Goal: Information Seeking & Learning: Learn about a topic

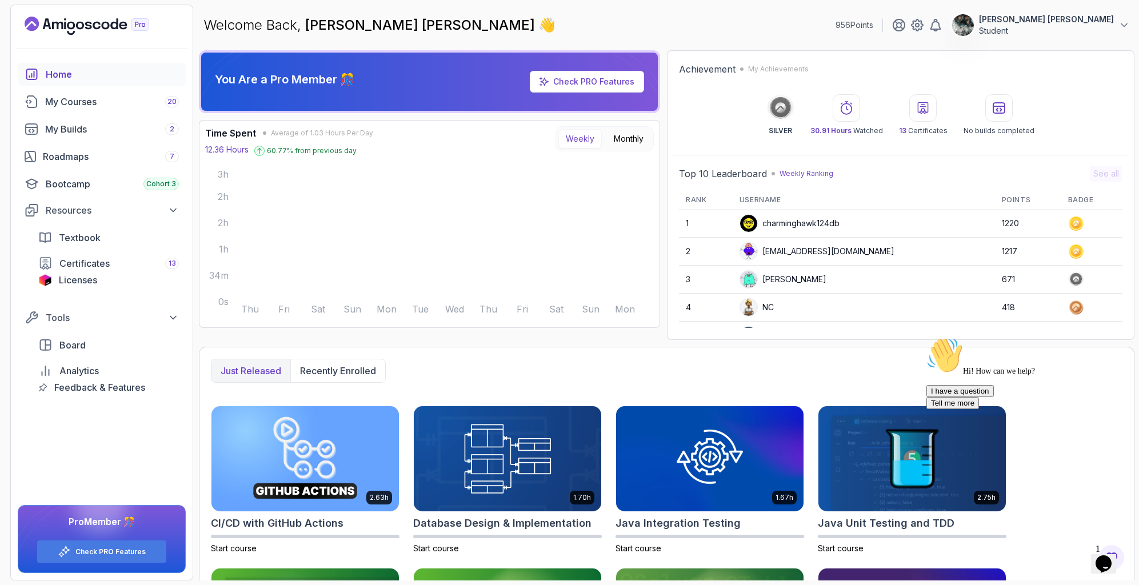
click at [1107, 556] on icon "$i18n('chat', 'chat_widget')" at bounding box center [1103, 563] width 16 height 17
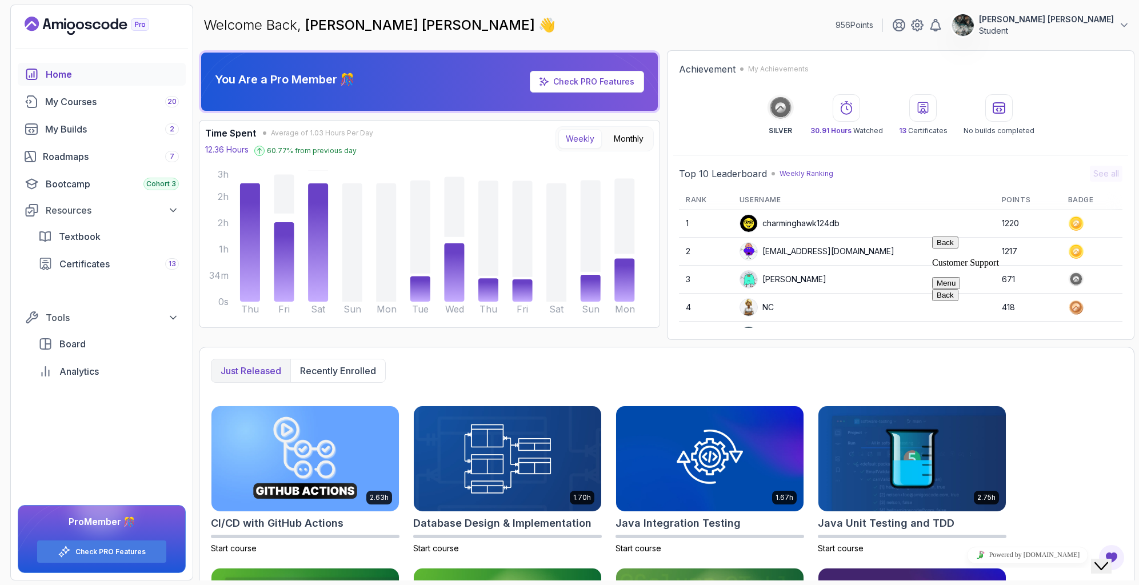
click at [1107, 559] on icon "Close Chat This icon closes the chat window." at bounding box center [1101, 566] width 14 height 14
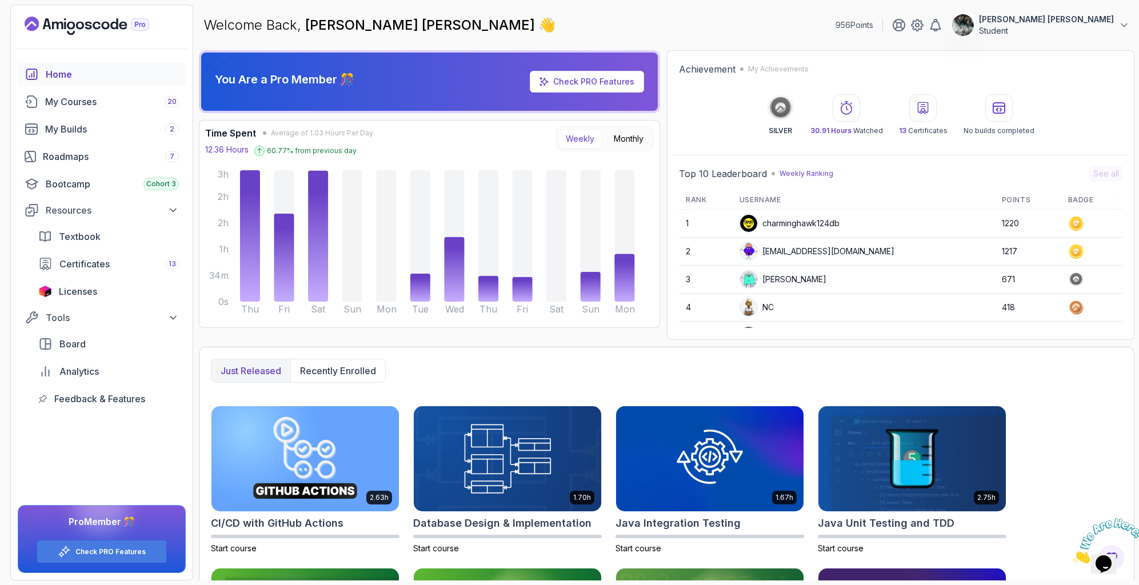
click at [1072, 555] on icon "Close" at bounding box center [1072, 560] width 0 height 10
click at [107, 121] on link "My Builds 2" at bounding box center [102, 129] width 168 height 23
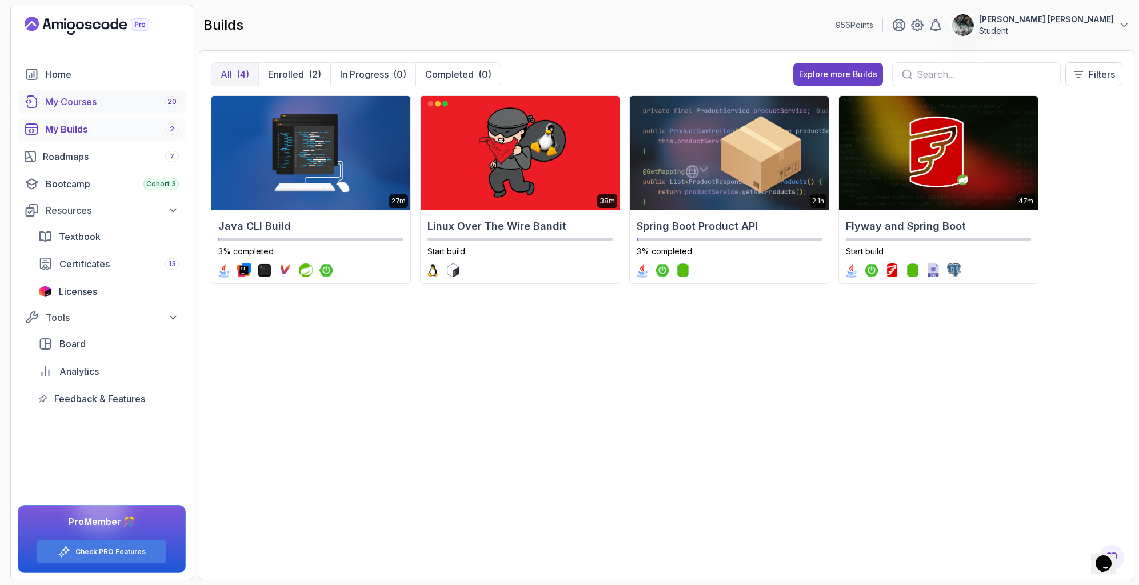
click at [123, 98] on div "My Courses 20" at bounding box center [112, 102] width 134 height 14
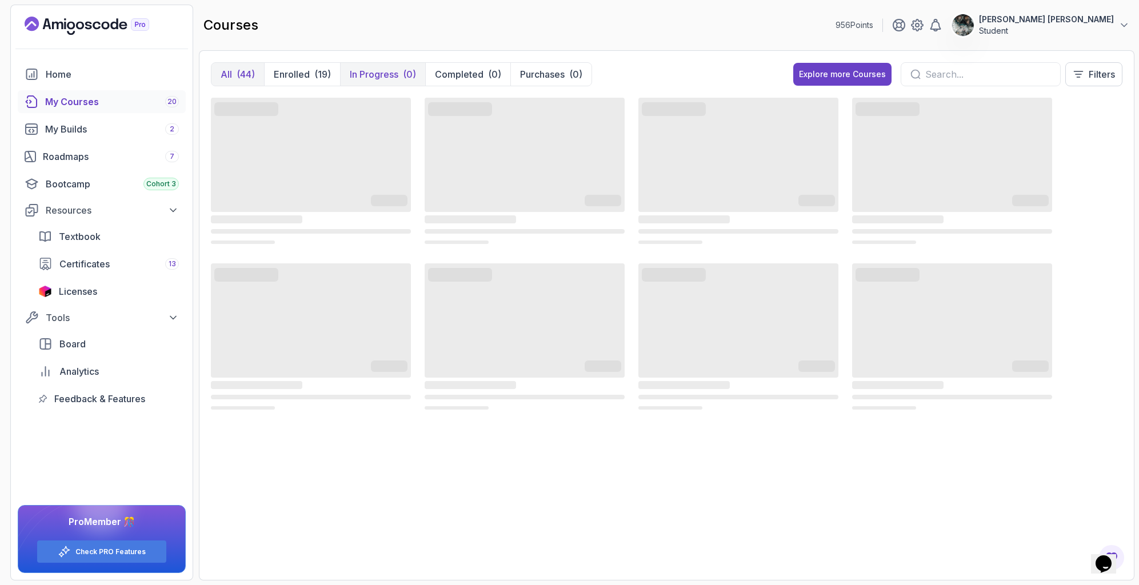
click at [369, 72] on p "In Progress" at bounding box center [374, 74] width 49 height 14
